Goal: Book appointment/travel/reservation

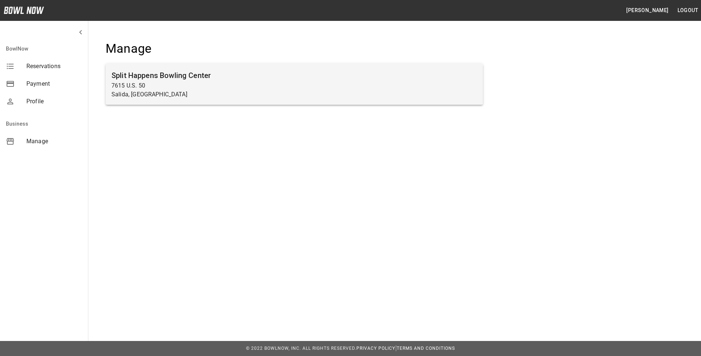
click at [143, 81] on p "7615 U.S. 50" at bounding box center [293, 85] width 365 height 9
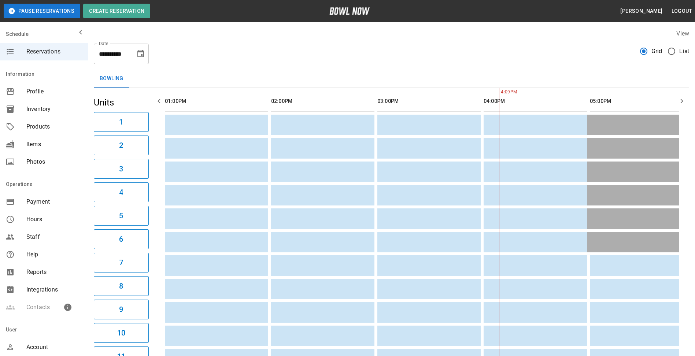
scroll to position [0, 319]
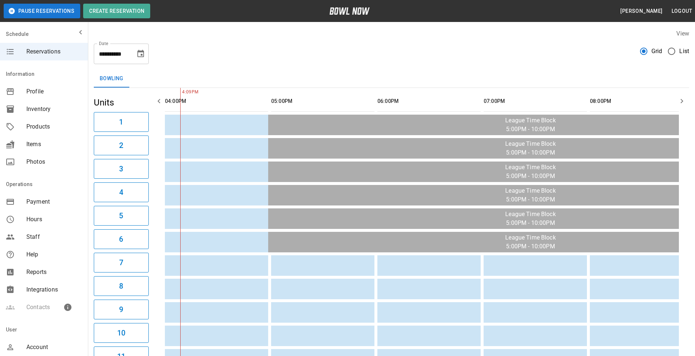
click at [138, 56] on icon "Choose date, selected date is Sep 17, 2025" at bounding box center [140, 53] width 7 height 7
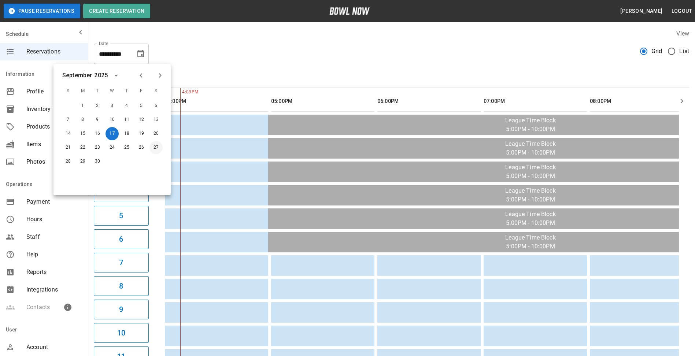
click at [157, 149] on button "27" at bounding box center [155, 147] width 13 height 13
type input "**********"
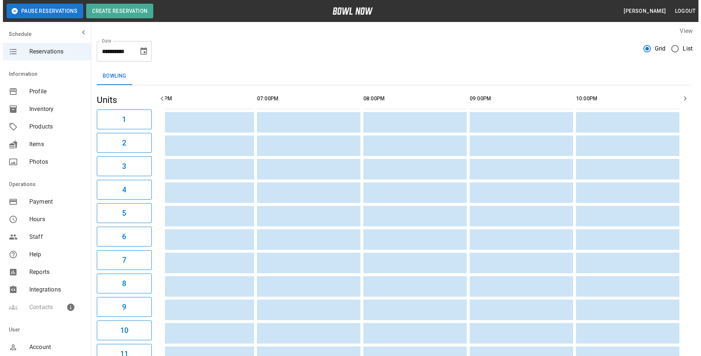
scroll to position [0, 0]
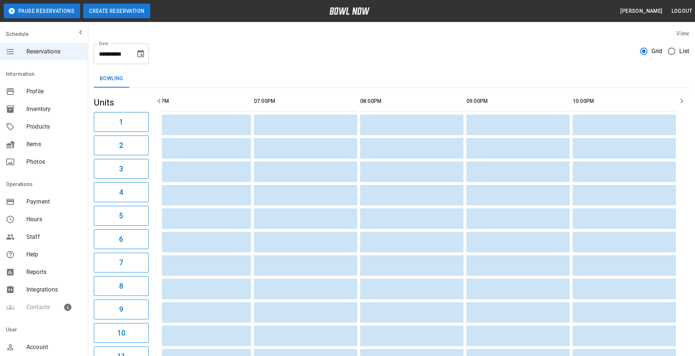
click at [114, 12] on button "Create Reservation" at bounding box center [116, 11] width 67 height 15
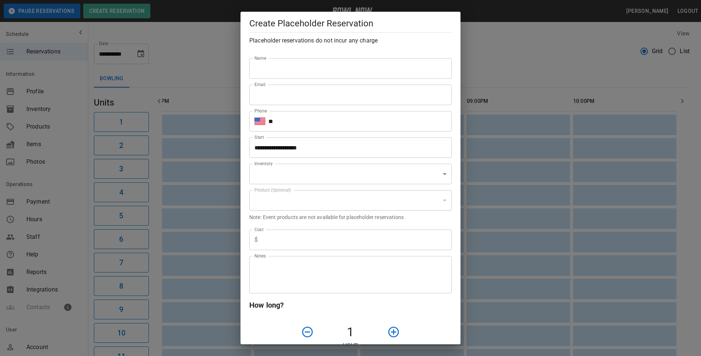
type input "**********"
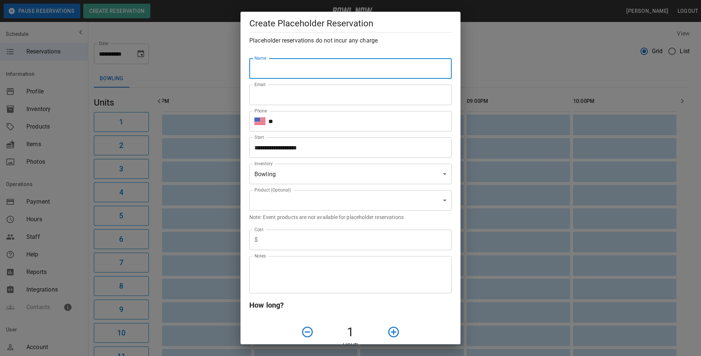
click at [274, 73] on input "Name" at bounding box center [350, 68] width 202 height 21
type input "**********"
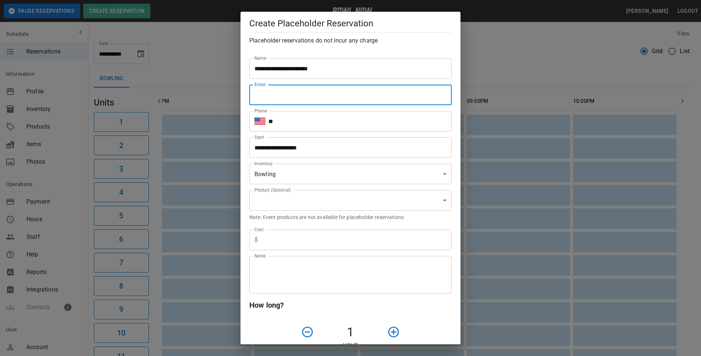
click at [280, 102] on input "Email" at bounding box center [350, 95] width 202 height 21
type input "**********"
click at [286, 123] on input "**" at bounding box center [359, 121] width 183 height 21
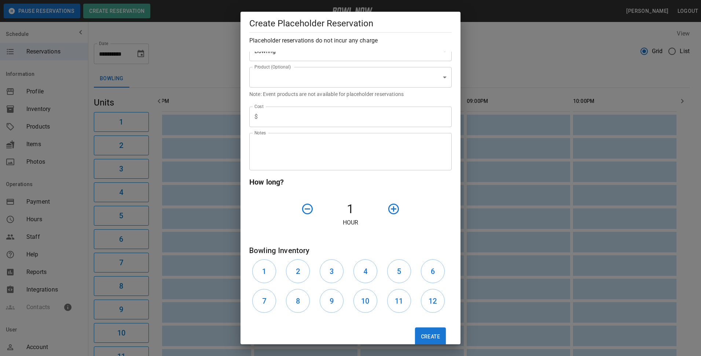
scroll to position [138, 0]
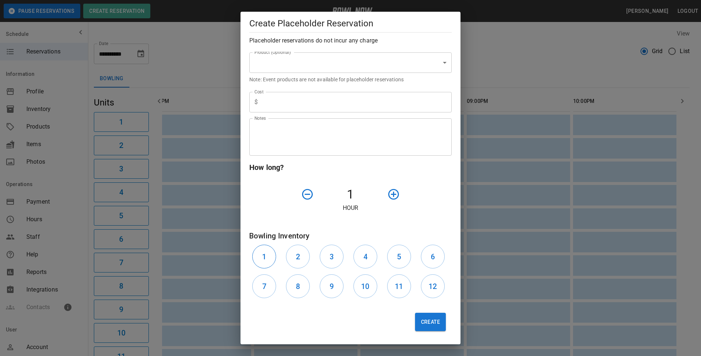
type input "**********"
click at [265, 256] on h6 "1" at bounding box center [264, 257] width 4 height 12
click at [293, 258] on button "2" at bounding box center [298, 257] width 24 height 24
click at [329, 257] on h6 "3" at bounding box center [331, 257] width 4 height 12
click at [357, 259] on button "4" at bounding box center [365, 257] width 24 height 24
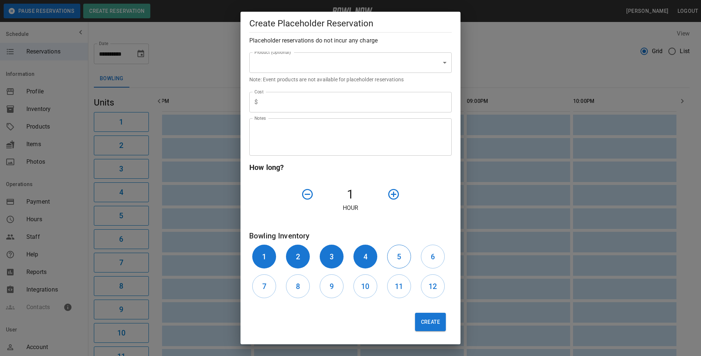
click at [390, 259] on button "5" at bounding box center [399, 257] width 24 height 24
click at [423, 257] on button "6" at bounding box center [433, 257] width 24 height 24
click at [421, 289] on button "12" at bounding box center [433, 286] width 24 height 24
click at [398, 287] on h6 "11" at bounding box center [399, 287] width 8 height 12
click at [361, 288] on h6 "10" at bounding box center [365, 287] width 8 height 12
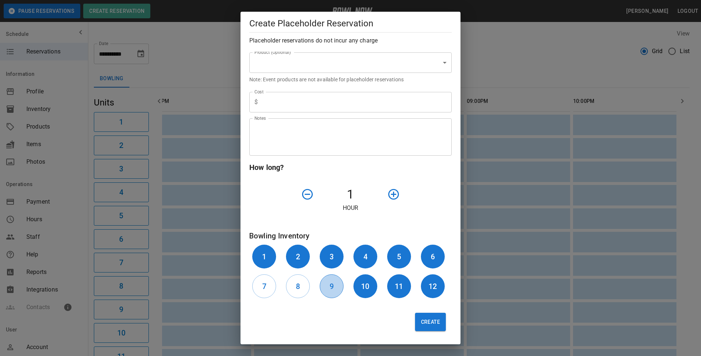
click at [334, 286] on button "9" at bounding box center [332, 286] width 24 height 24
click at [297, 287] on h6 "8" at bounding box center [298, 287] width 4 height 12
drag, startPoint x: 265, startPoint y: 286, endPoint x: 283, endPoint y: 276, distance: 20.2
click at [272, 283] on button "7" at bounding box center [264, 286] width 24 height 24
click at [392, 193] on icon "button" at bounding box center [393, 194] width 13 height 13
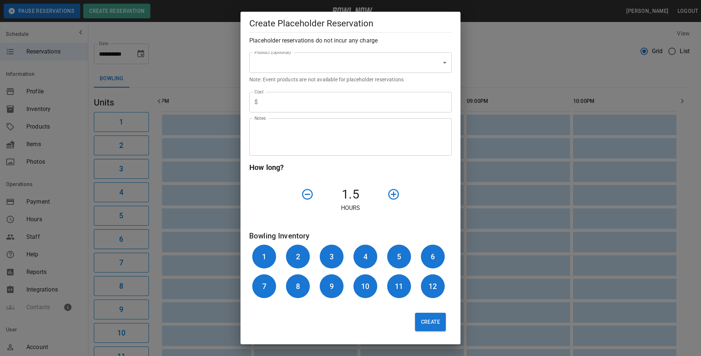
click at [392, 193] on icon "button" at bounding box center [393, 194] width 13 height 13
click at [428, 317] on button "Create" at bounding box center [430, 322] width 31 height 18
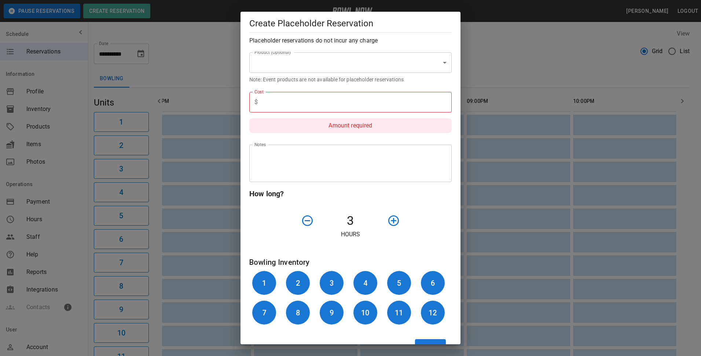
click at [272, 107] on input "text" at bounding box center [356, 102] width 191 height 21
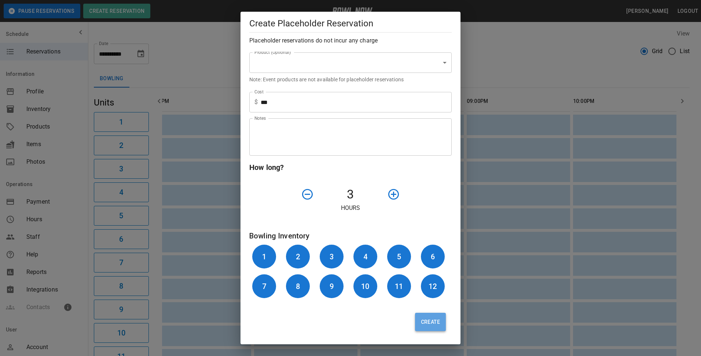
click at [422, 325] on button "Create" at bounding box center [430, 322] width 31 height 18
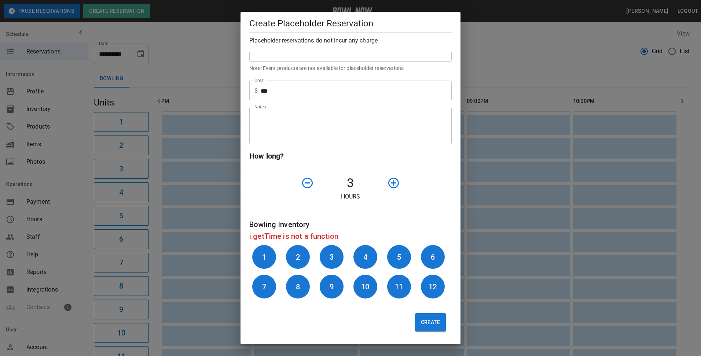
scroll to position [149, 0]
click at [280, 94] on input "***" at bounding box center [356, 90] width 191 height 21
type input "*"
type input "***"
click at [425, 321] on button "Create" at bounding box center [430, 322] width 31 height 18
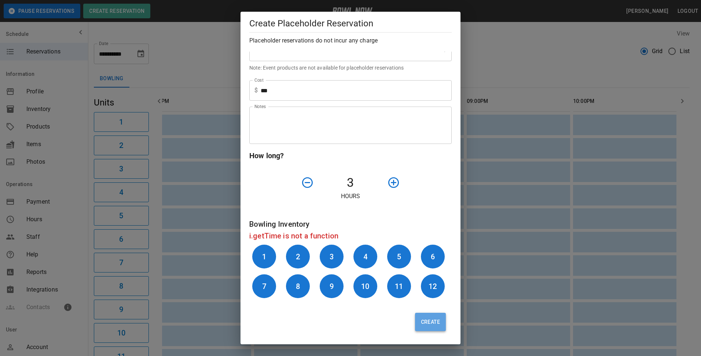
click at [428, 322] on button "Create" at bounding box center [430, 322] width 31 height 18
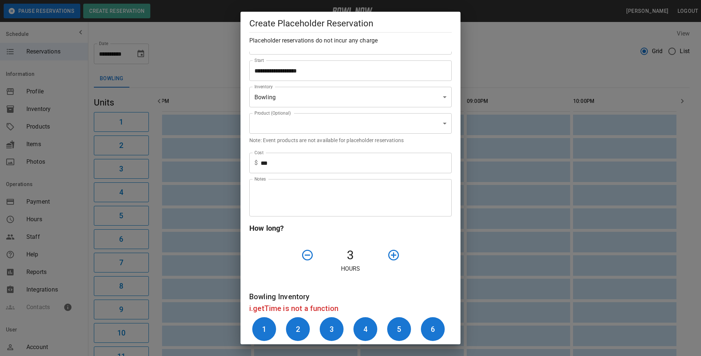
scroll to position [76, 0]
click at [307, 256] on icon "button" at bounding box center [307, 256] width 13 height 13
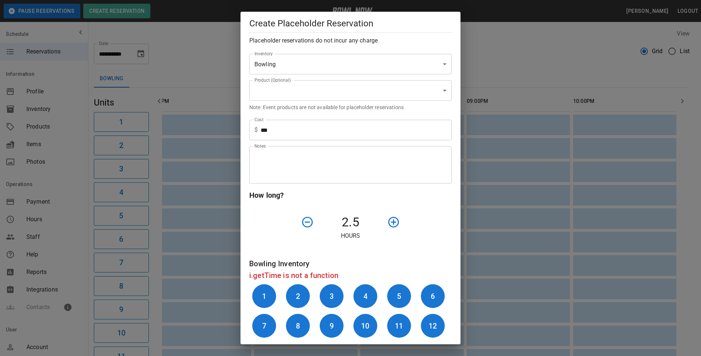
scroll to position [149, 0]
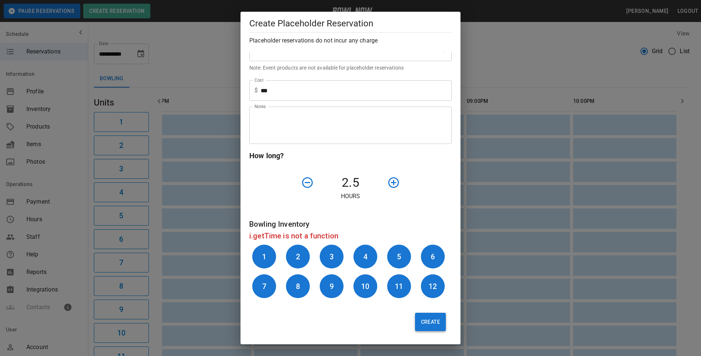
click at [429, 324] on button "Create" at bounding box center [430, 322] width 31 height 18
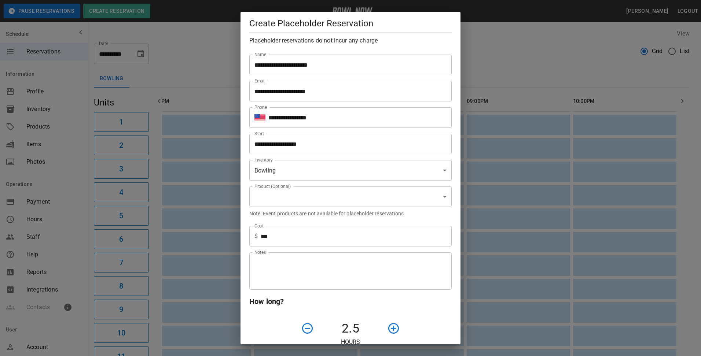
scroll to position [0, 0]
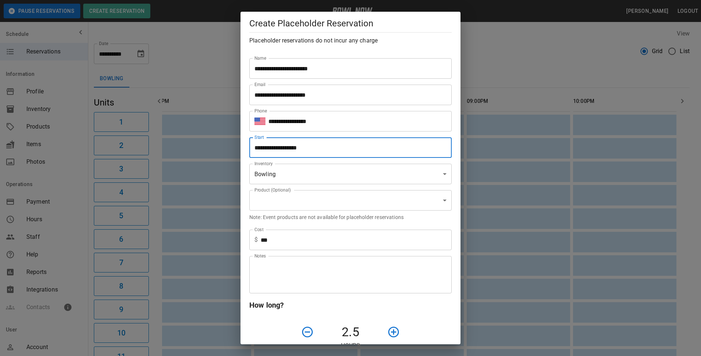
click at [317, 149] on input "**********" at bounding box center [347, 147] width 197 height 21
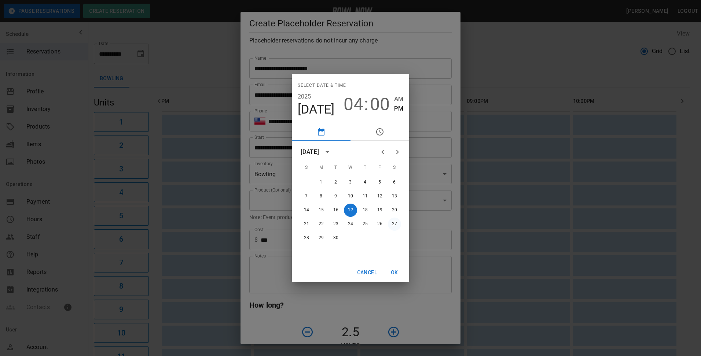
click at [393, 222] on button "27" at bounding box center [394, 224] width 13 height 13
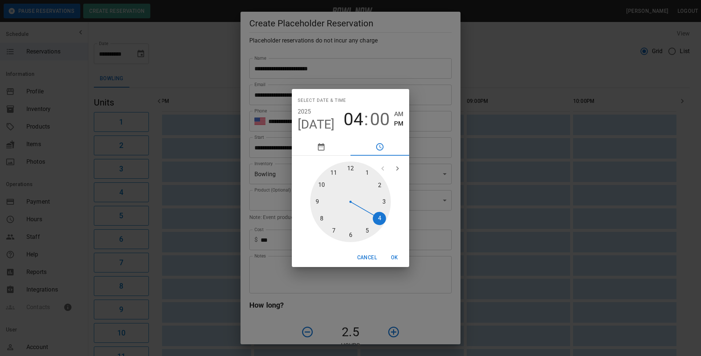
click at [321, 218] on div at bounding box center [350, 202] width 81 height 81
type input "**********"
click at [402, 124] on span "PM" at bounding box center [398, 124] width 9 height 10
click at [395, 254] on button "OK" at bounding box center [394, 258] width 23 height 14
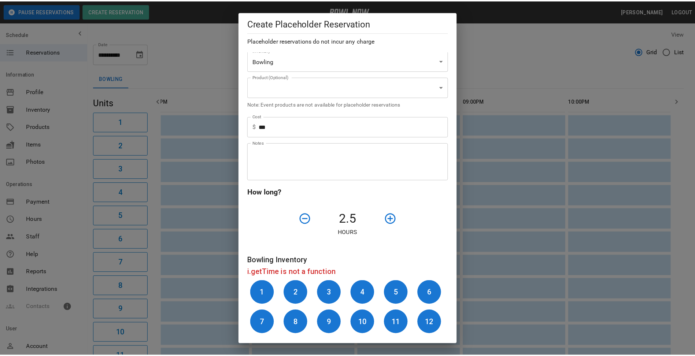
scroll to position [147, 0]
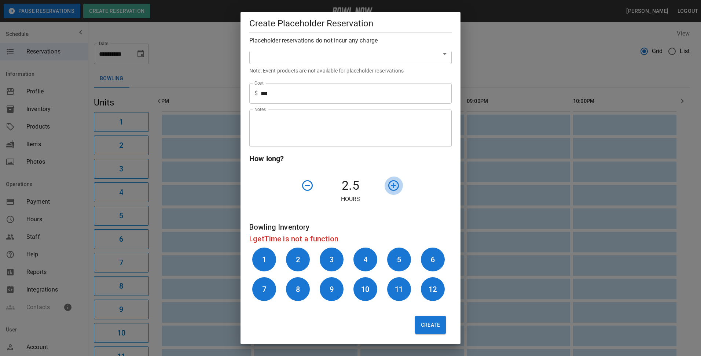
click at [389, 184] on icon "button" at bounding box center [393, 185] width 13 height 13
click at [421, 326] on button "Create" at bounding box center [430, 325] width 31 height 18
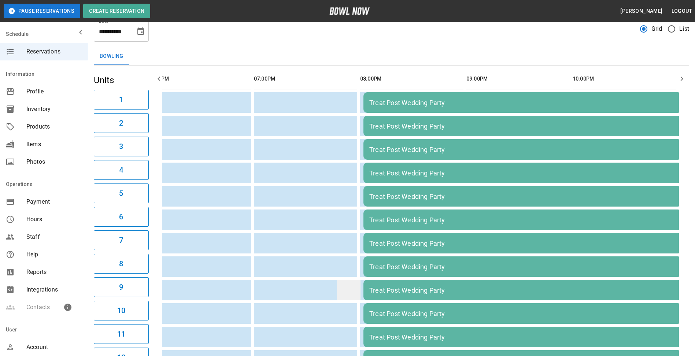
scroll to position [0, 0]
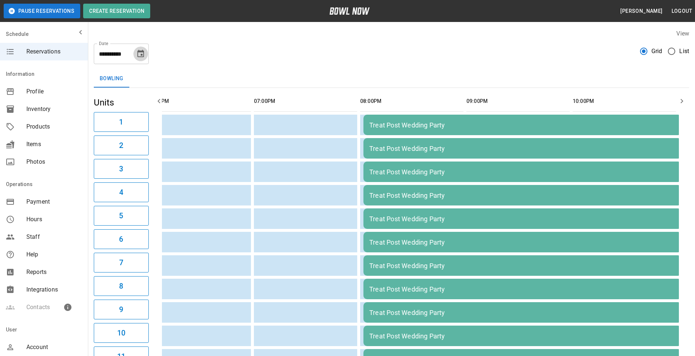
click at [141, 53] on icon "Choose date, selected date is Sep 27, 2025" at bounding box center [140, 53] width 9 height 9
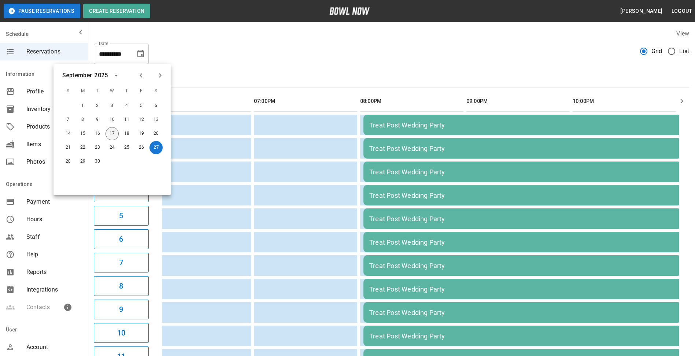
click at [110, 133] on button "17" at bounding box center [112, 133] width 13 height 13
type input "**********"
